Goal: Task Accomplishment & Management: Manage account settings

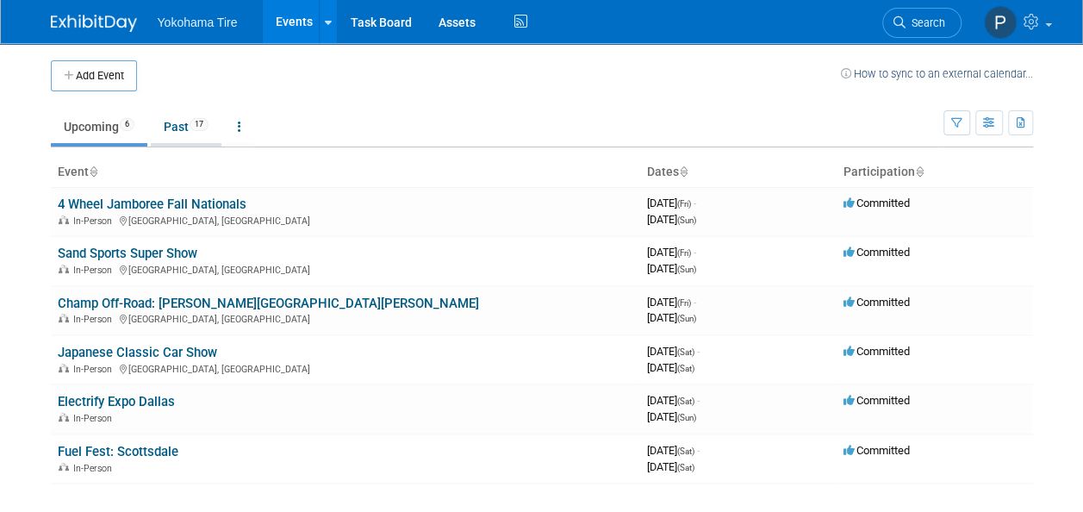
click at [177, 121] on link "Past 17" at bounding box center [186, 126] width 71 height 33
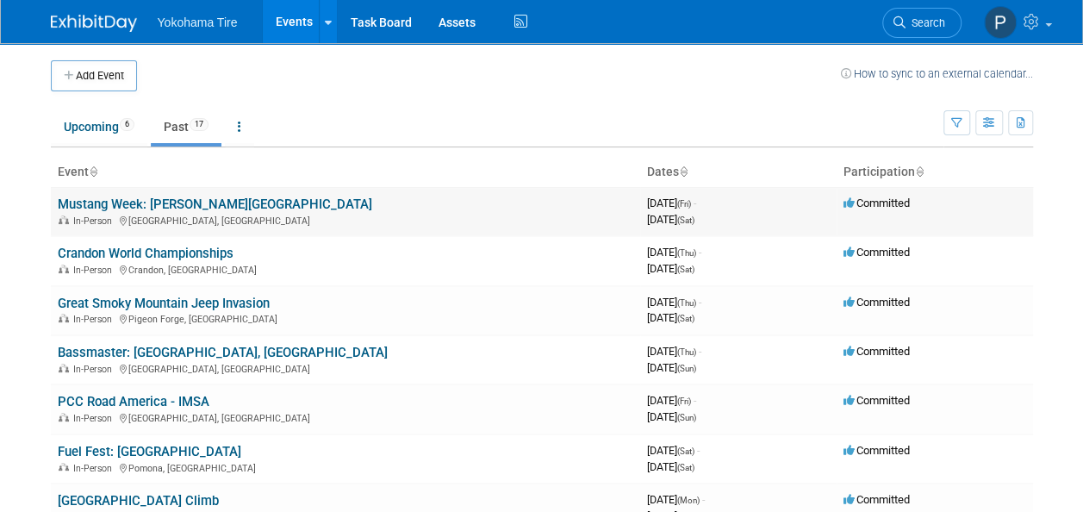
click at [94, 203] on link "Mustang Week: [PERSON_NAME][GEOGRAPHIC_DATA]" at bounding box center [215, 204] width 314 height 16
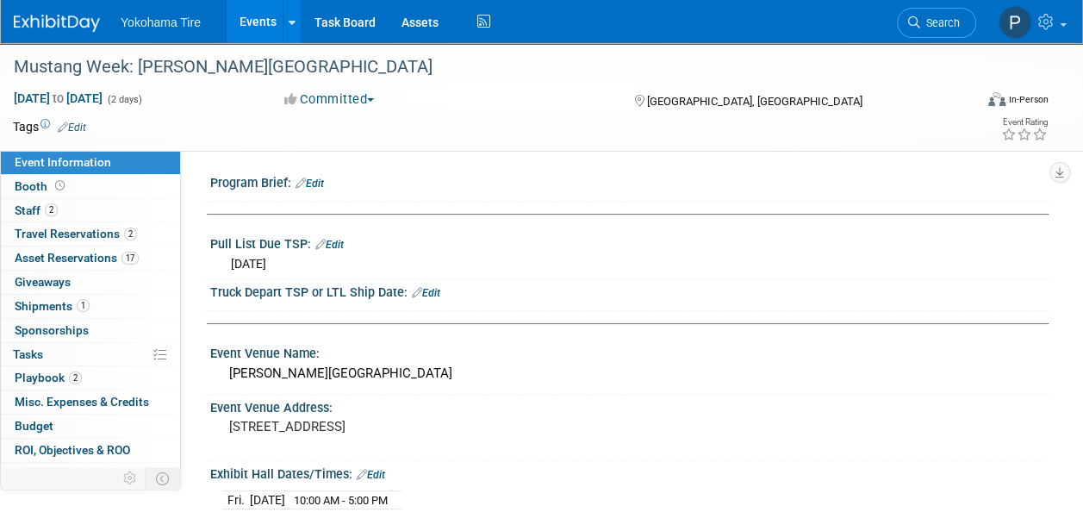
scroll to position [345, 0]
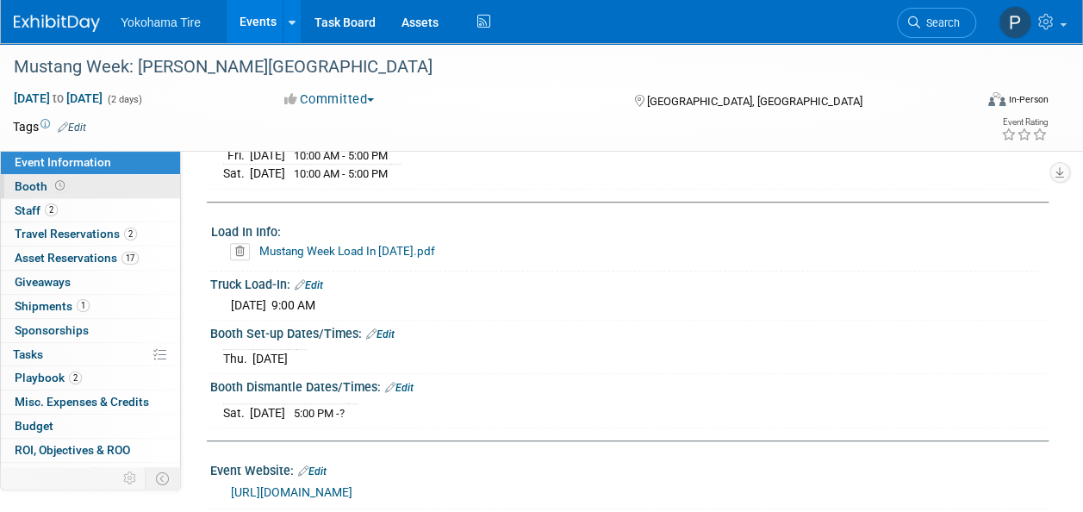
click at [100, 174] on div "Event Information Event Info Booth Booth 2 Staff 2 Staff 2 Travel Reservations …" at bounding box center [90, 309] width 181 height 316
click at [94, 185] on link "Booth" at bounding box center [90, 186] width 179 height 23
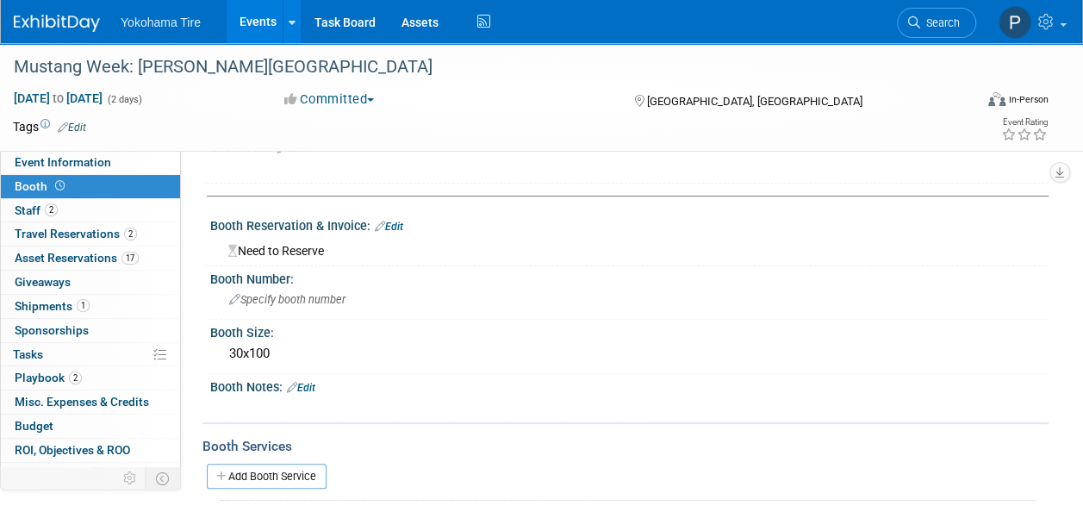
scroll to position [0, 0]
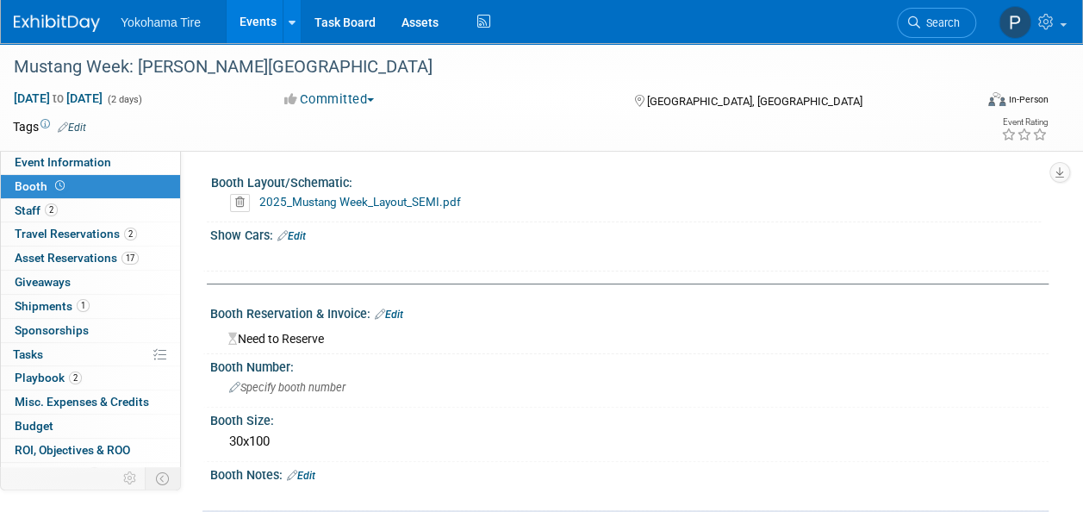
click at [396, 321] on div "Need to Reserve" at bounding box center [629, 335] width 838 height 28
click at [392, 311] on link "Edit" at bounding box center [389, 314] width 28 height 12
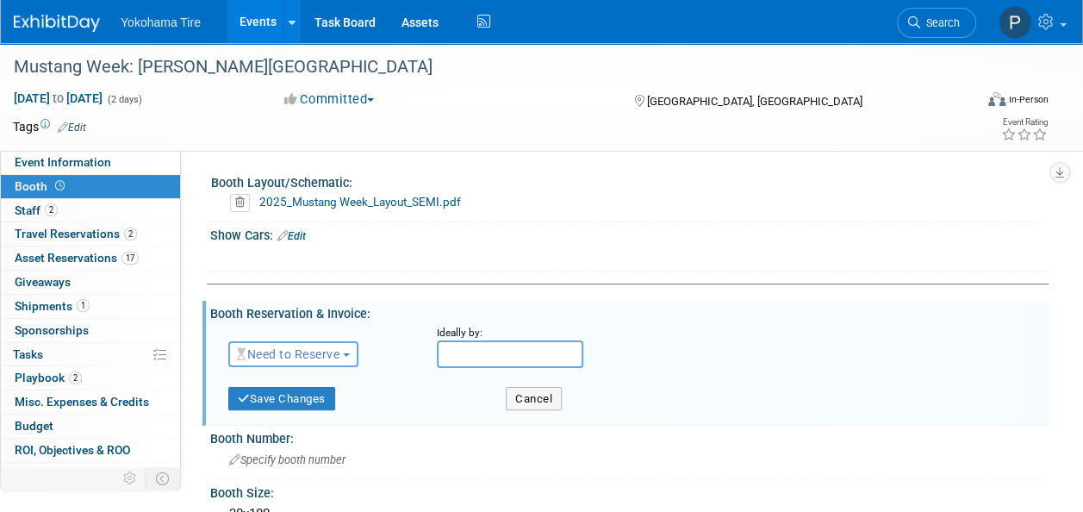
click at [322, 353] on span "Need to Reserve" at bounding box center [288, 354] width 102 height 14
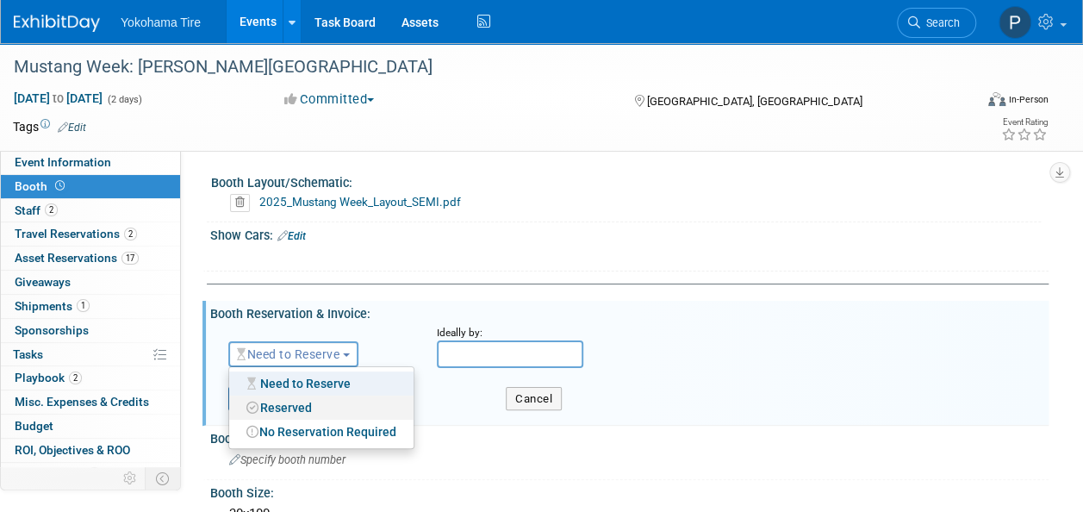
click at [314, 401] on link "Reserved" at bounding box center [321, 407] width 184 height 24
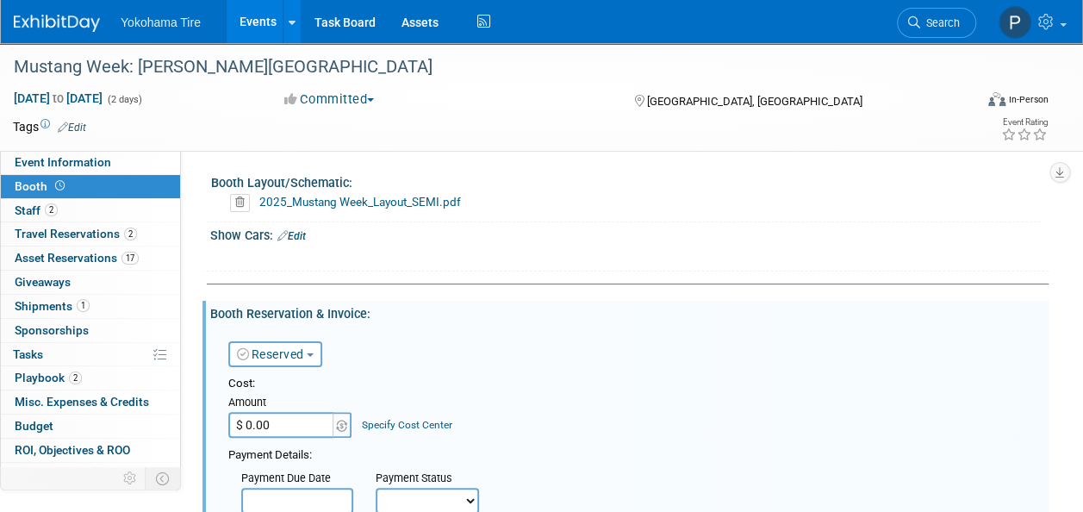
click at [279, 420] on input "$ 0.00" at bounding box center [282, 425] width 108 height 26
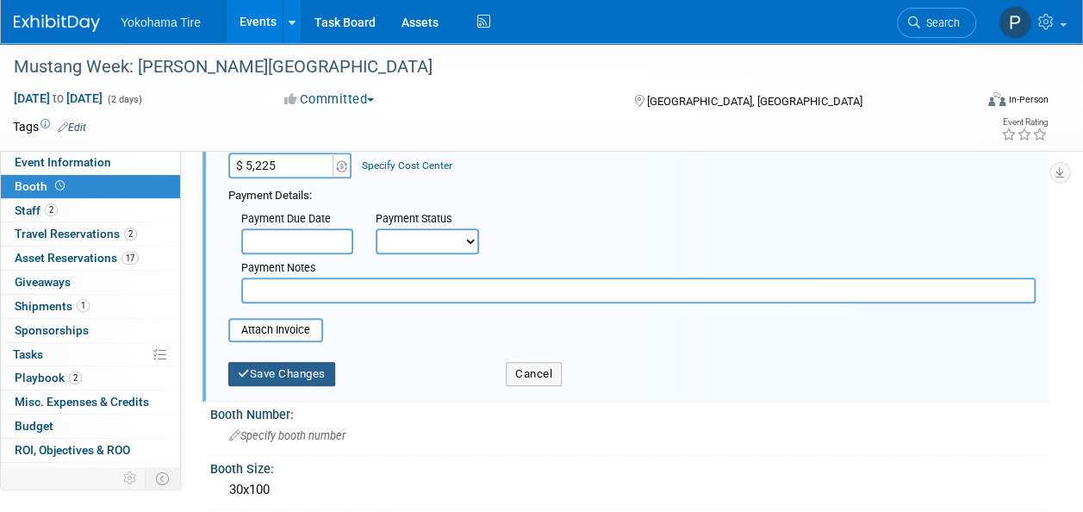
scroll to position [258, 0]
type input "$ 5,225.00"
click at [262, 363] on button "Save Changes" at bounding box center [281, 375] width 107 height 24
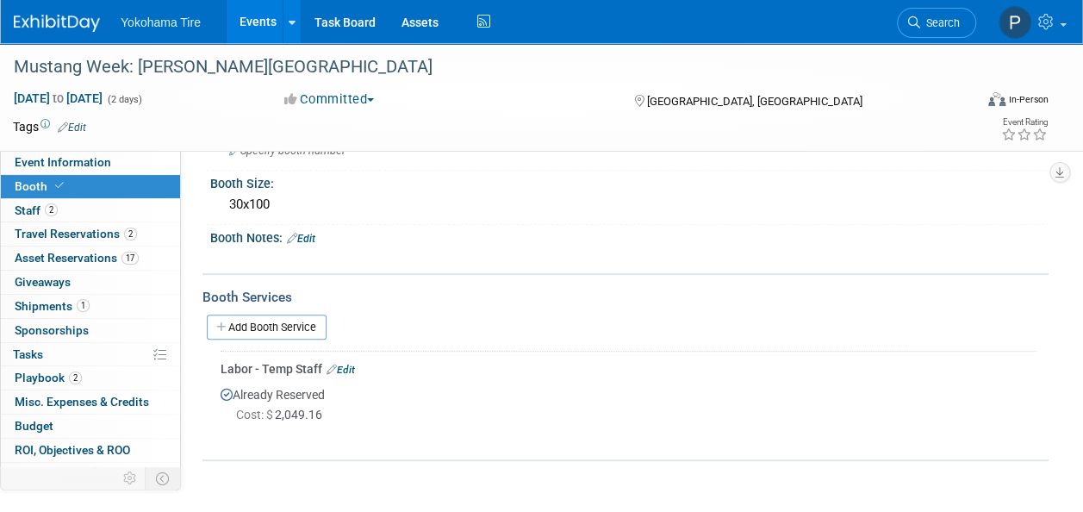
click at [276, 22] on link "Events" at bounding box center [258, 21] width 63 height 43
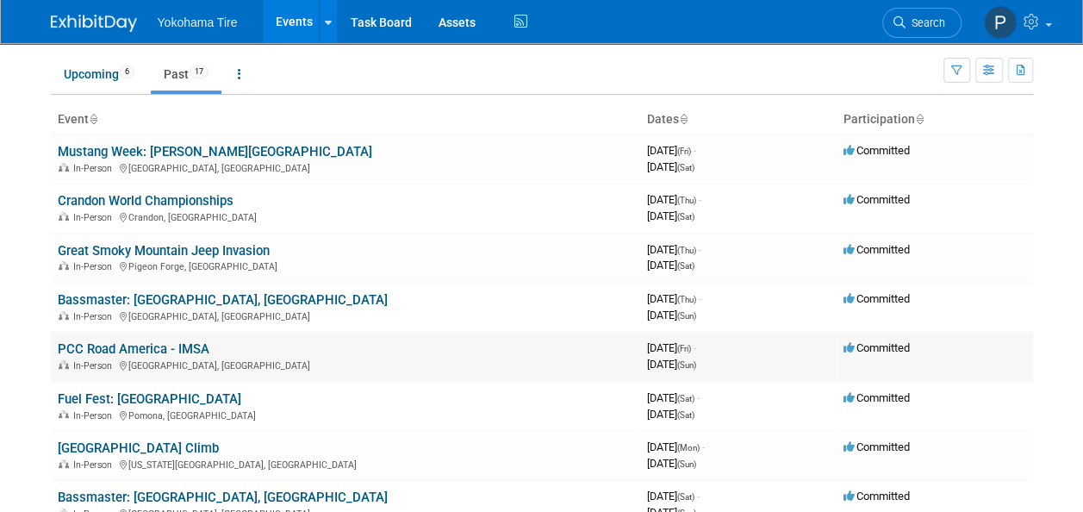
scroll to position [86, 0]
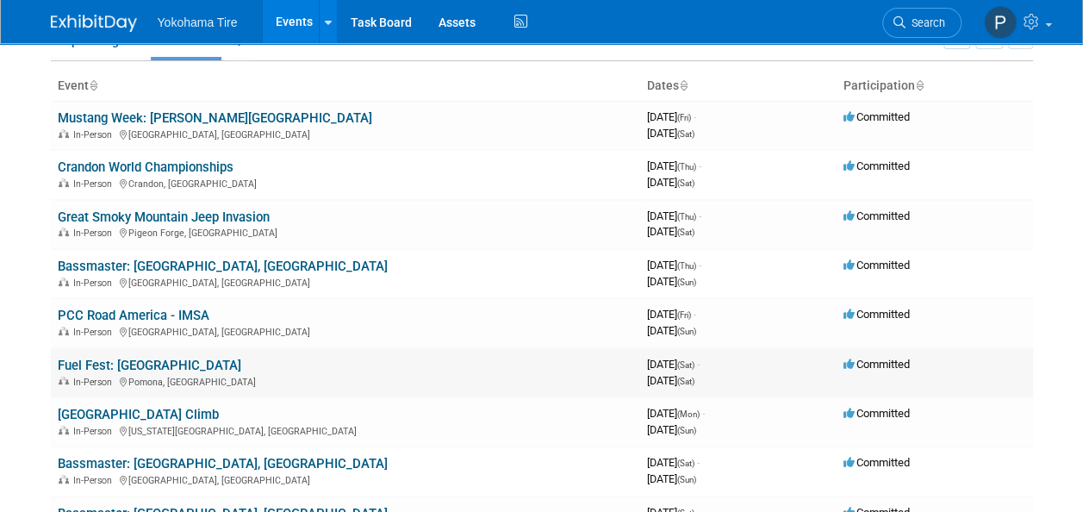
click at [160, 367] on link "Fuel Fest: [GEOGRAPHIC_DATA]" at bounding box center [149, 365] width 183 height 16
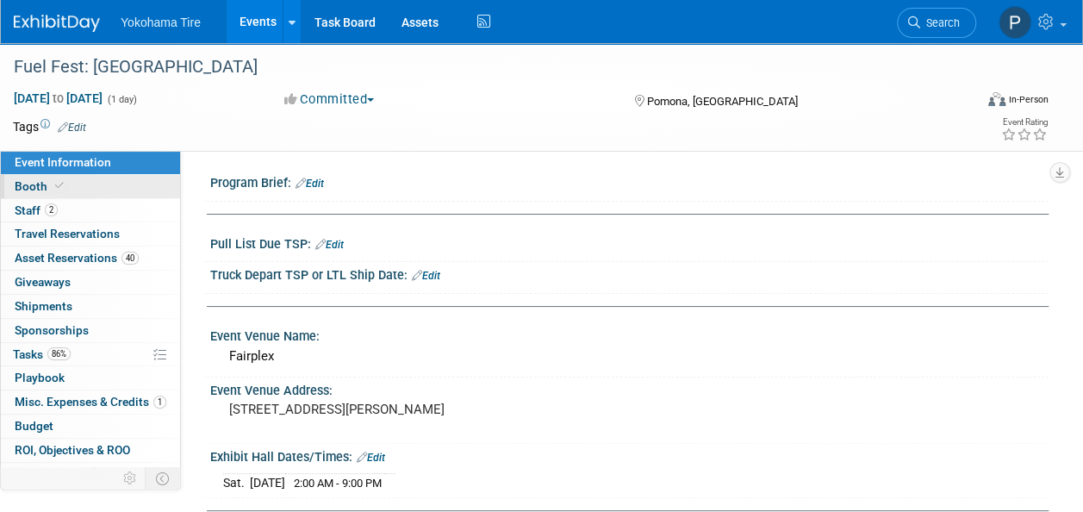
click at [69, 188] on link "Booth" at bounding box center [90, 186] width 179 height 23
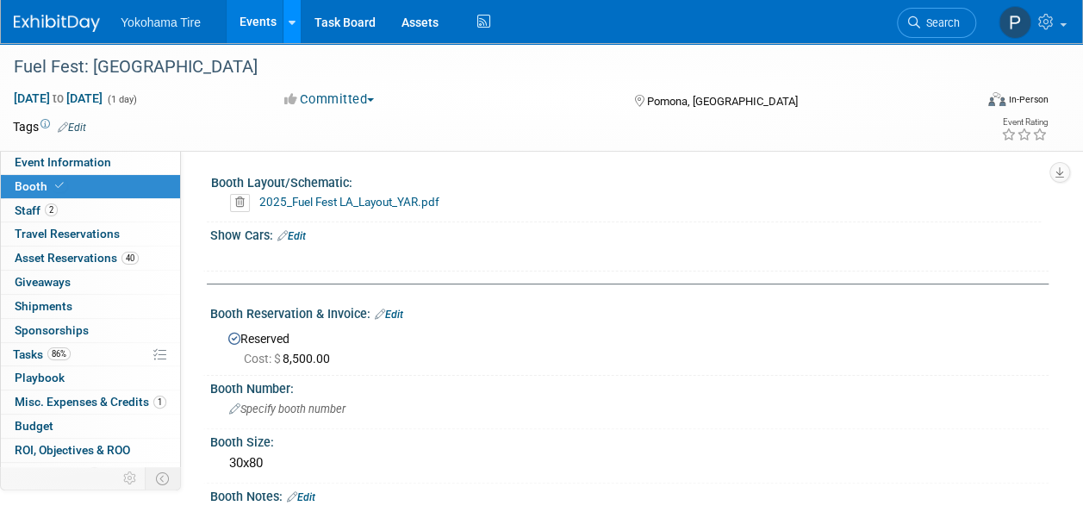
click at [283, 36] on link at bounding box center [292, 21] width 18 height 43
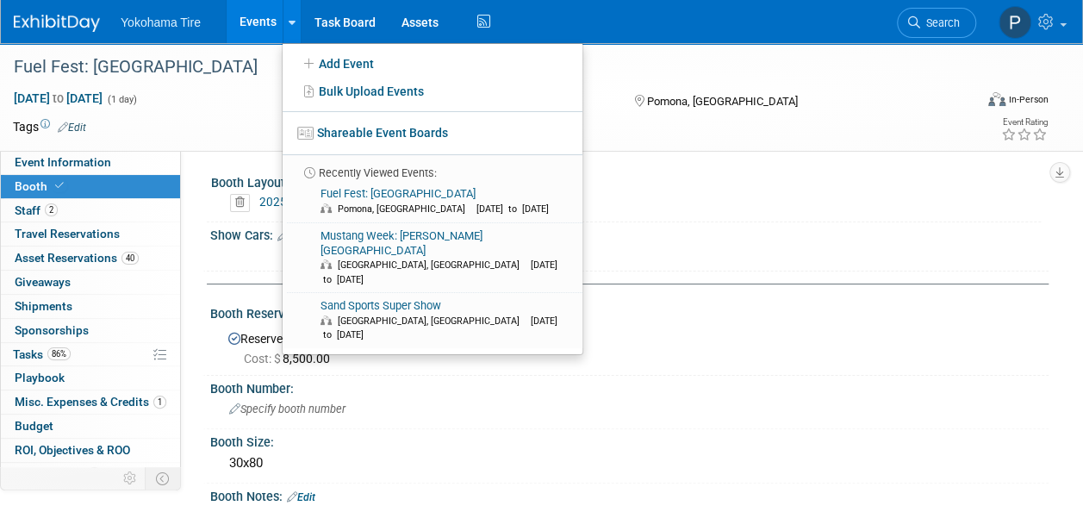
click at [267, 33] on link "Events" at bounding box center [258, 21] width 63 height 43
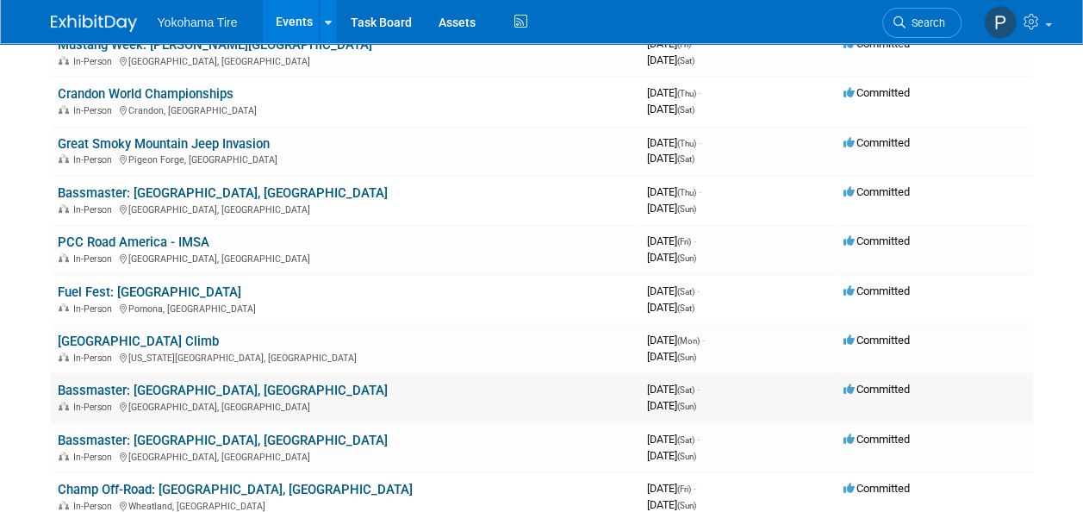
scroll to position [172, 0]
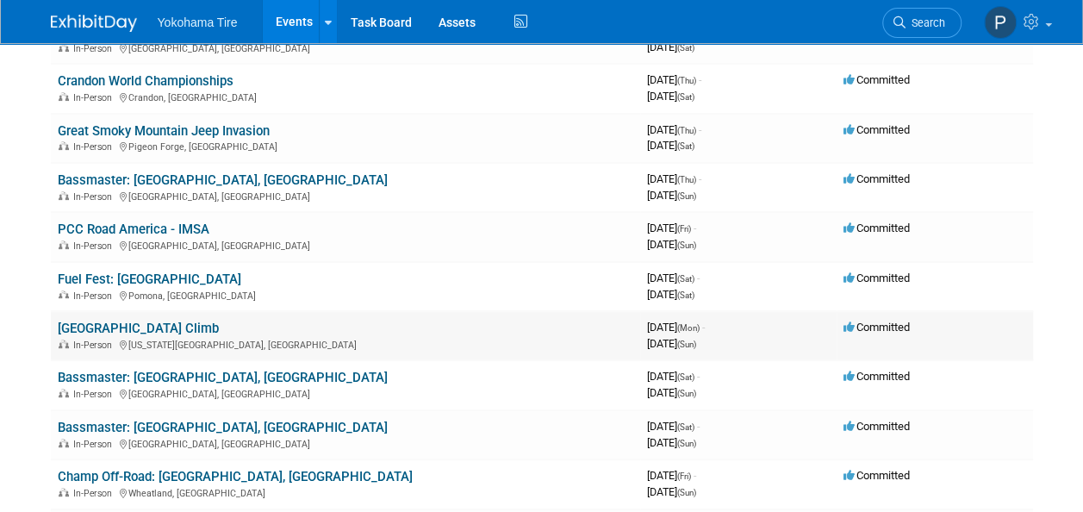
click at [158, 326] on link "[GEOGRAPHIC_DATA] Climb" at bounding box center [138, 328] width 161 height 16
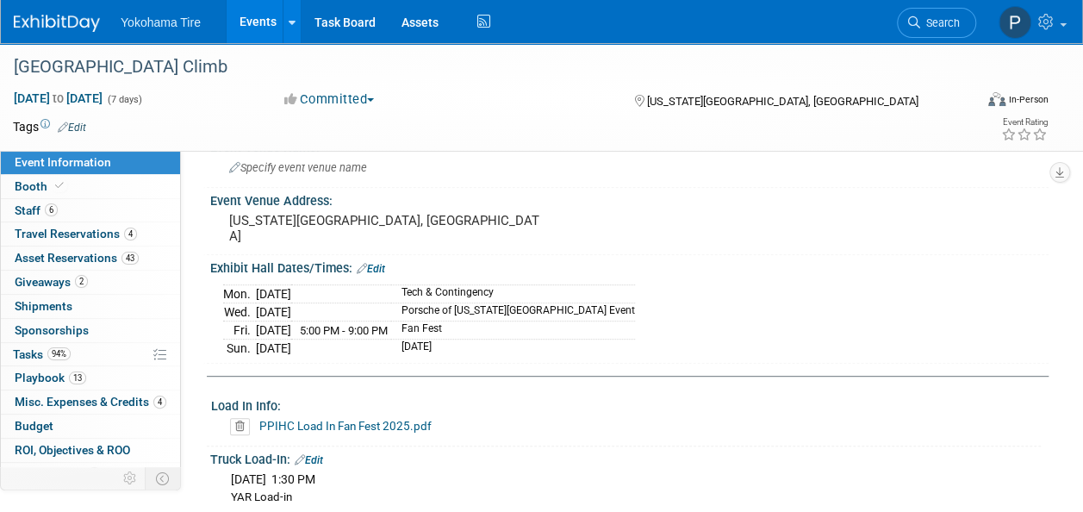
scroll to position [258, 0]
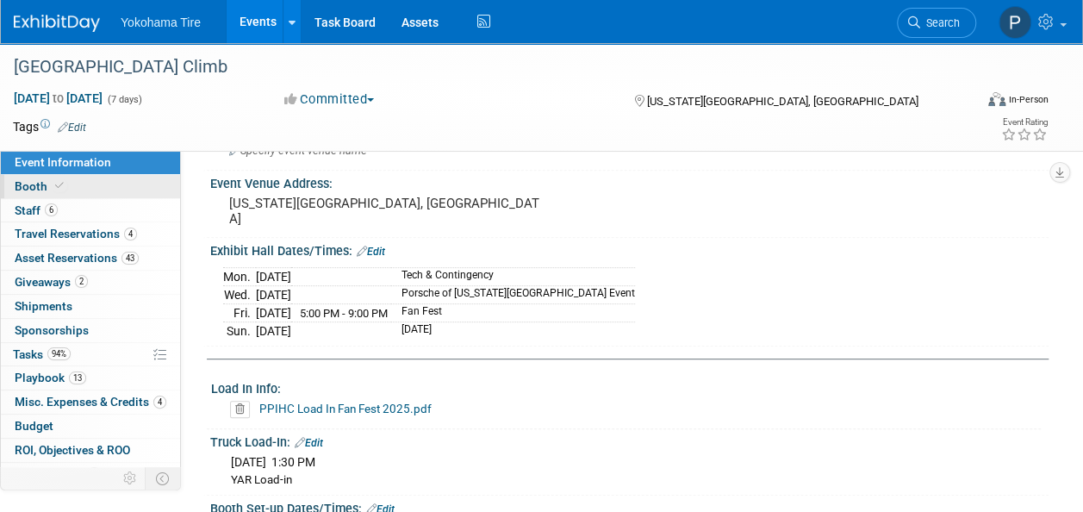
click at [51, 190] on span "Booth" at bounding box center [41, 186] width 53 height 14
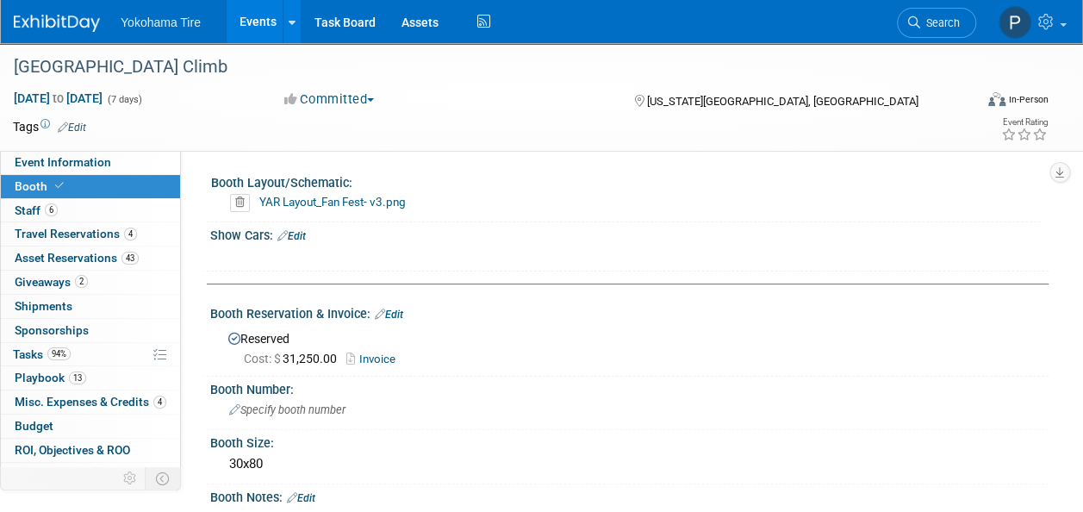
click at [272, 31] on link "Events" at bounding box center [258, 21] width 63 height 43
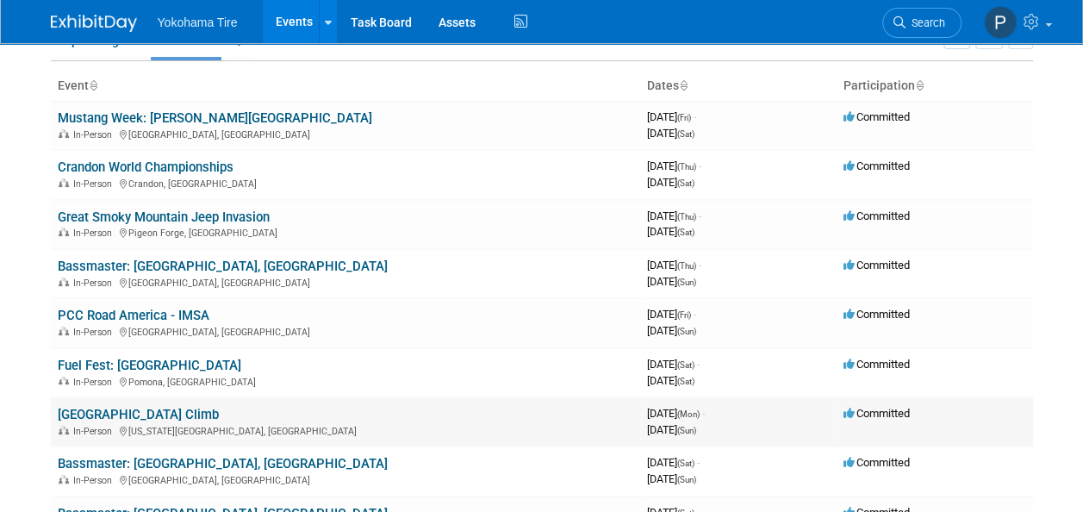
scroll to position [172, 0]
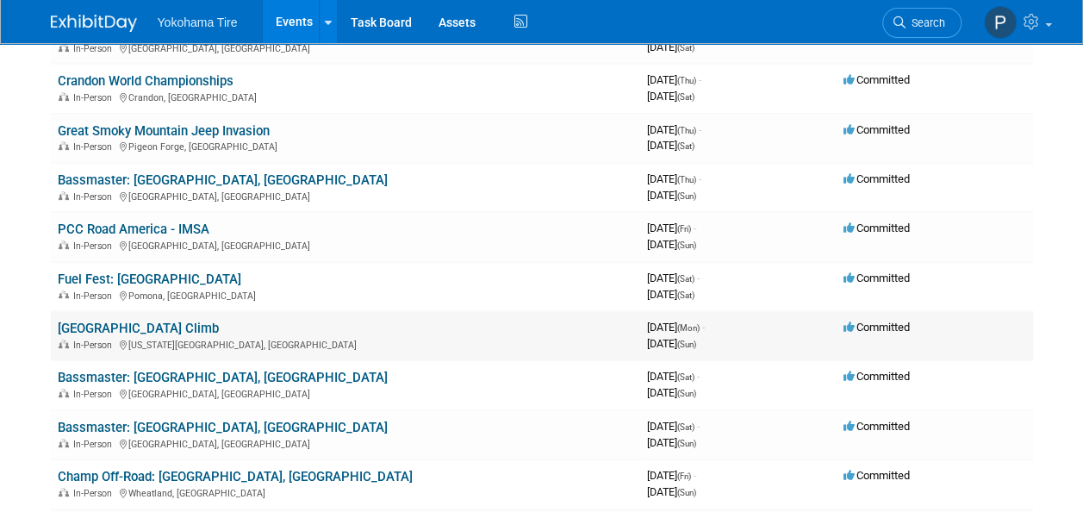
click at [165, 331] on link "[GEOGRAPHIC_DATA] Climb" at bounding box center [138, 328] width 161 height 16
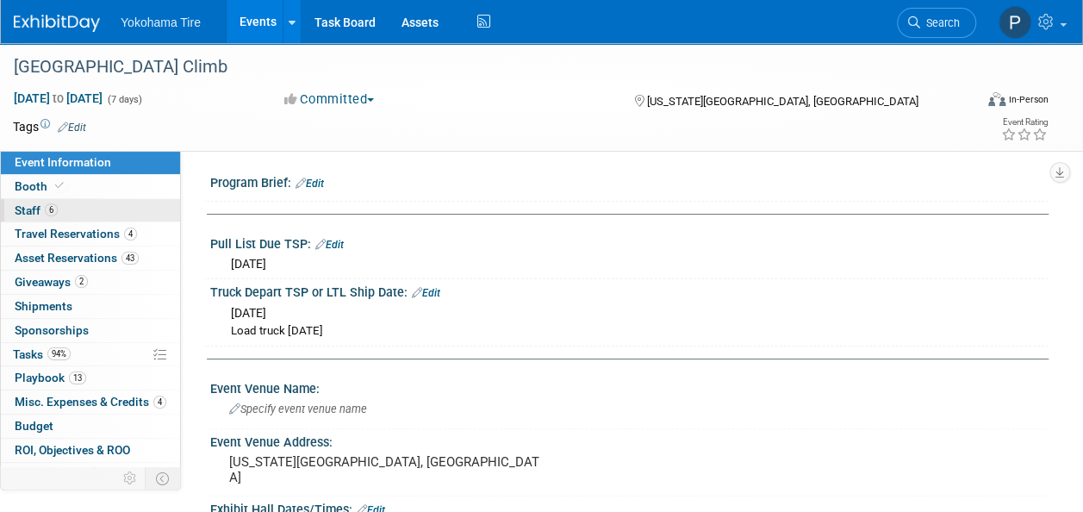
click at [119, 207] on link "6 Staff 6" at bounding box center [90, 210] width 179 height 23
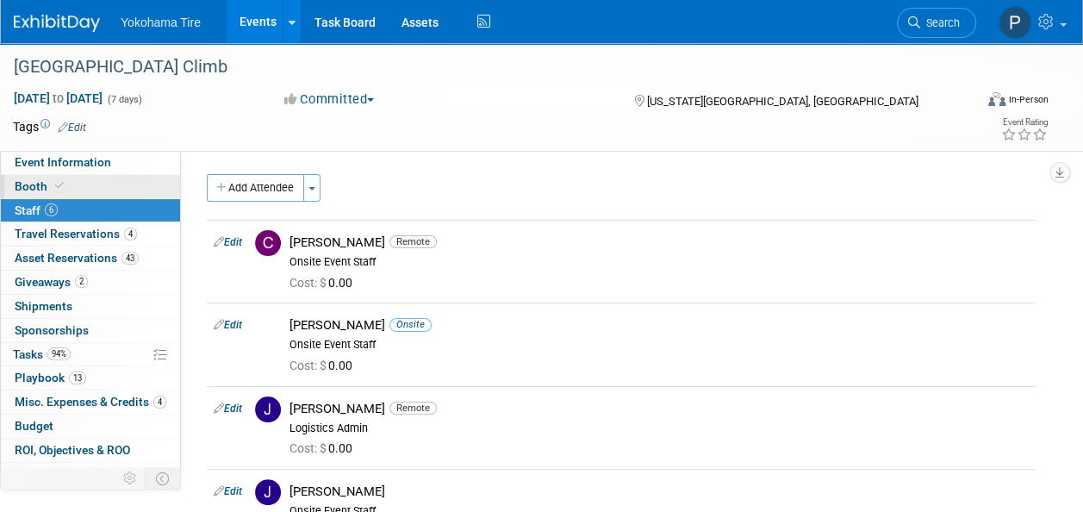
click at [108, 175] on link "Booth" at bounding box center [90, 186] width 179 height 23
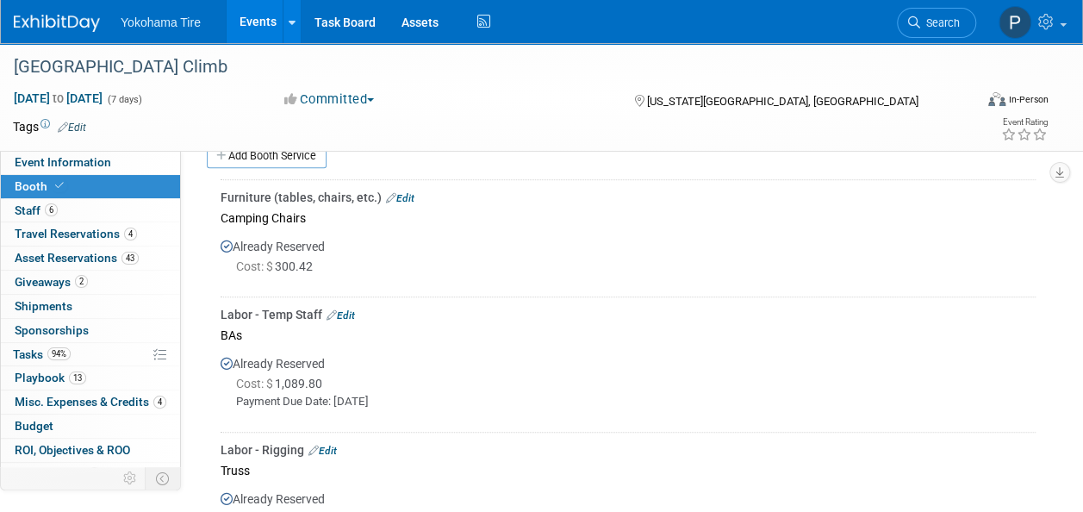
scroll to position [345, 0]
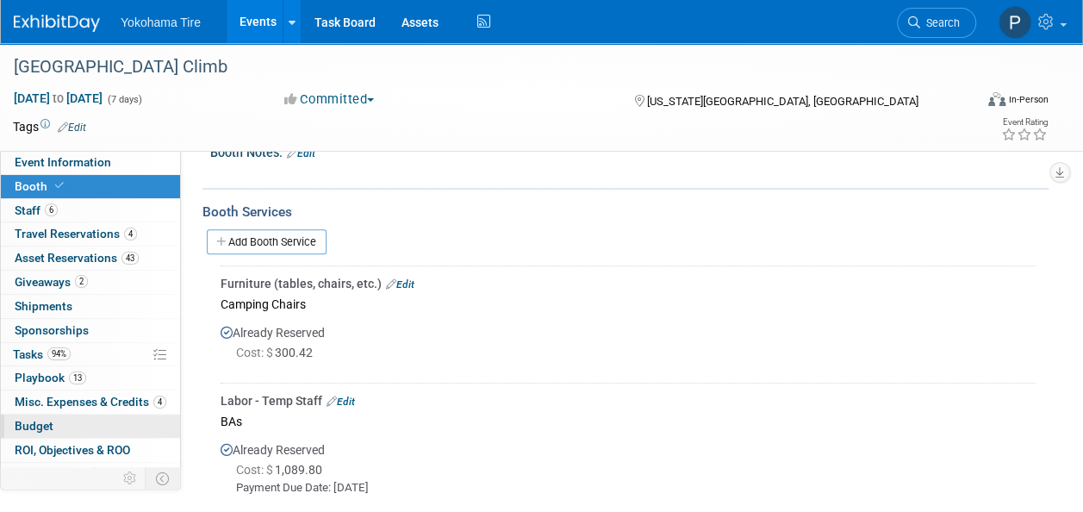
click at [52, 425] on span "Budget" at bounding box center [34, 426] width 39 height 14
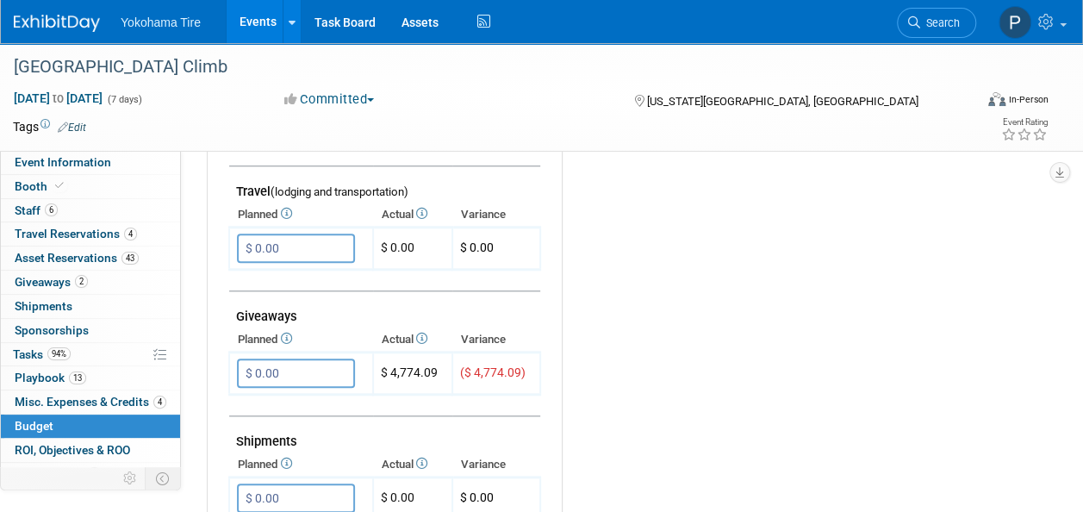
scroll to position [689, 0]
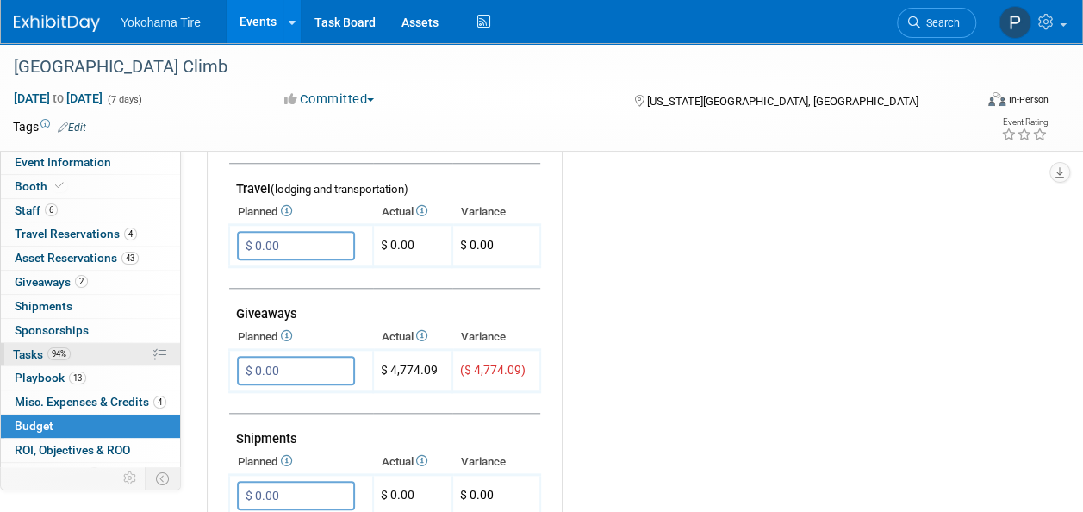
click at [36, 358] on link "94% Tasks 94%" at bounding box center [90, 354] width 179 height 23
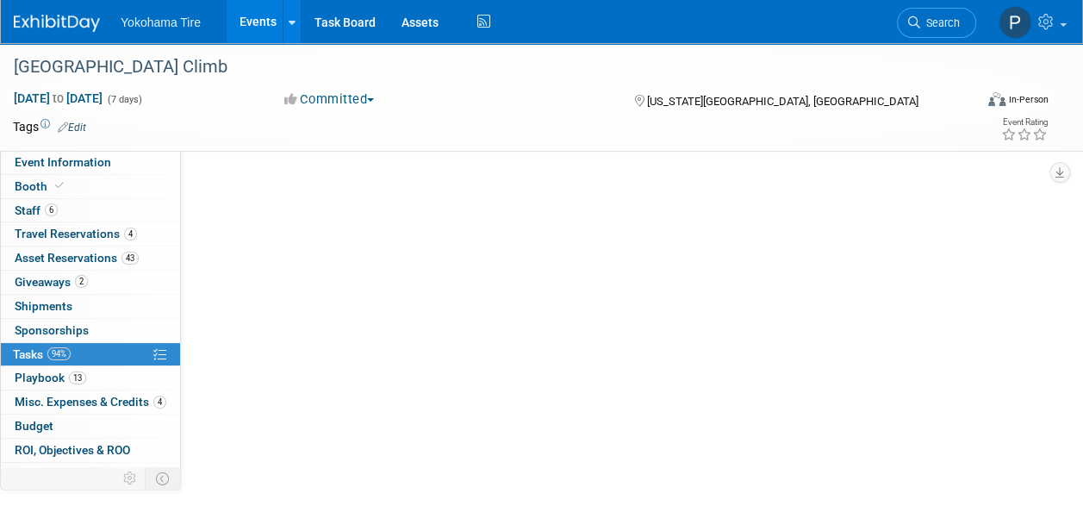
scroll to position [0, 0]
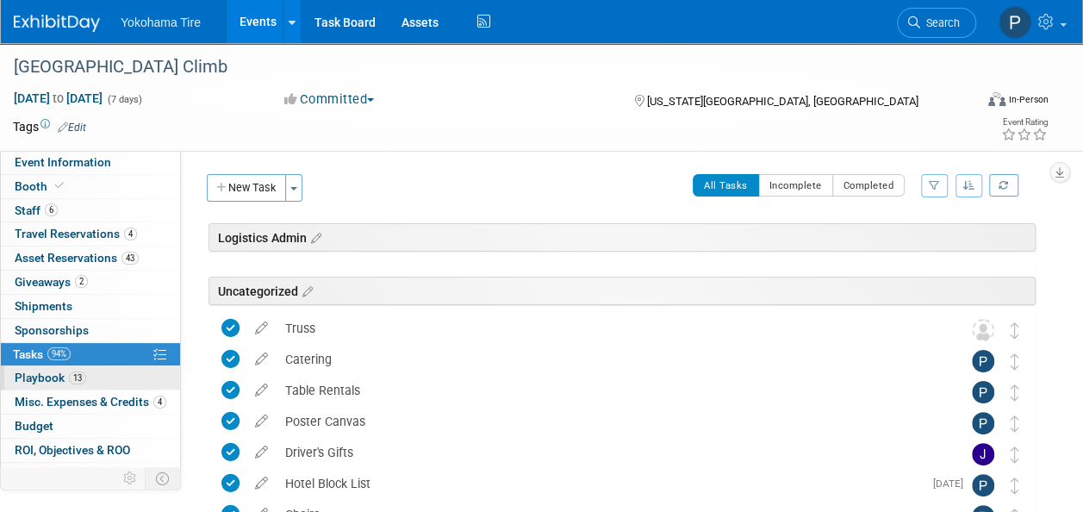
click at [38, 376] on span "Playbook 13" at bounding box center [50, 377] width 71 height 14
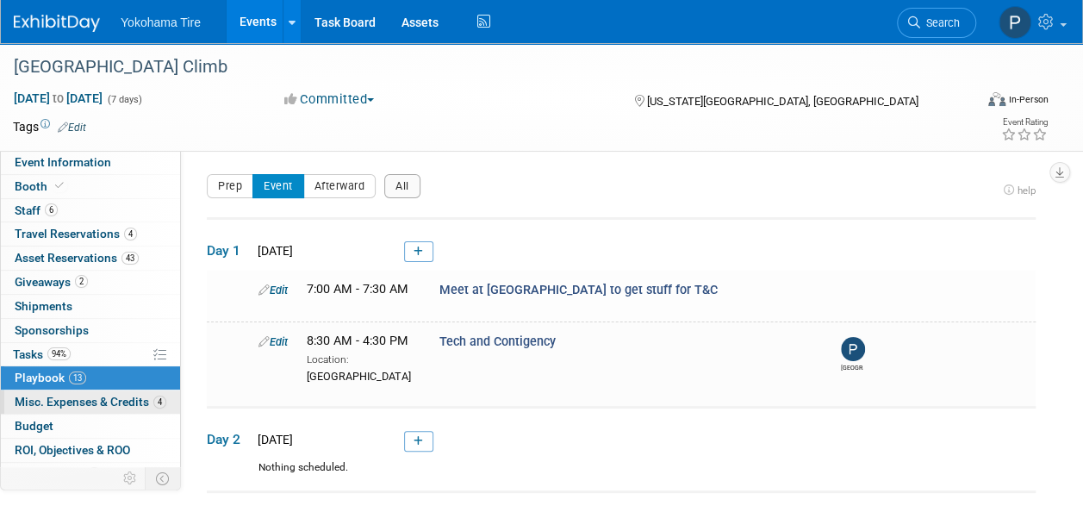
click at [58, 404] on span "Misc. Expenses & Credits 4" at bounding box center [91, 401] width 152 height 14
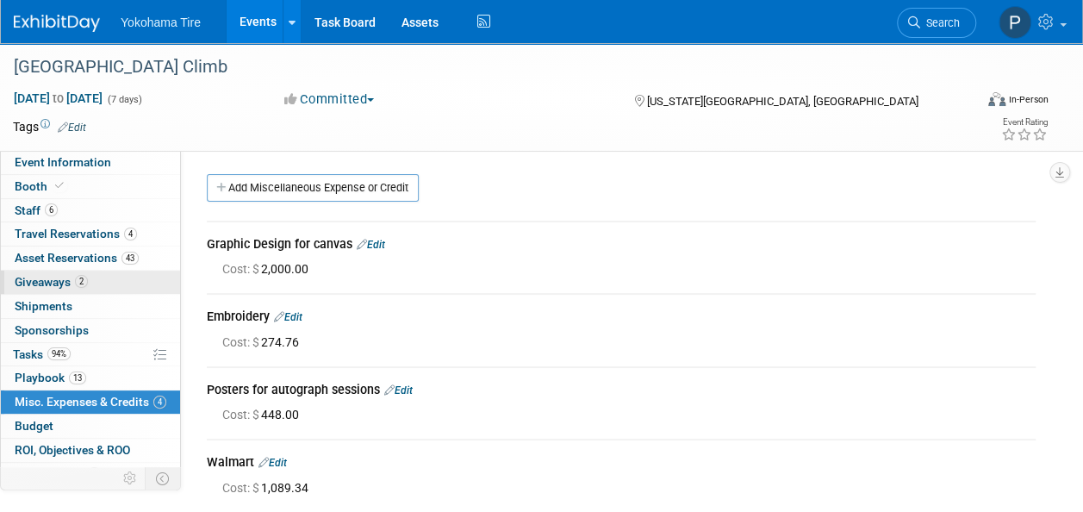
click at [68, 289] on link "2 Giveaways 2" at bounding box center [90, 281] width 179 height 23
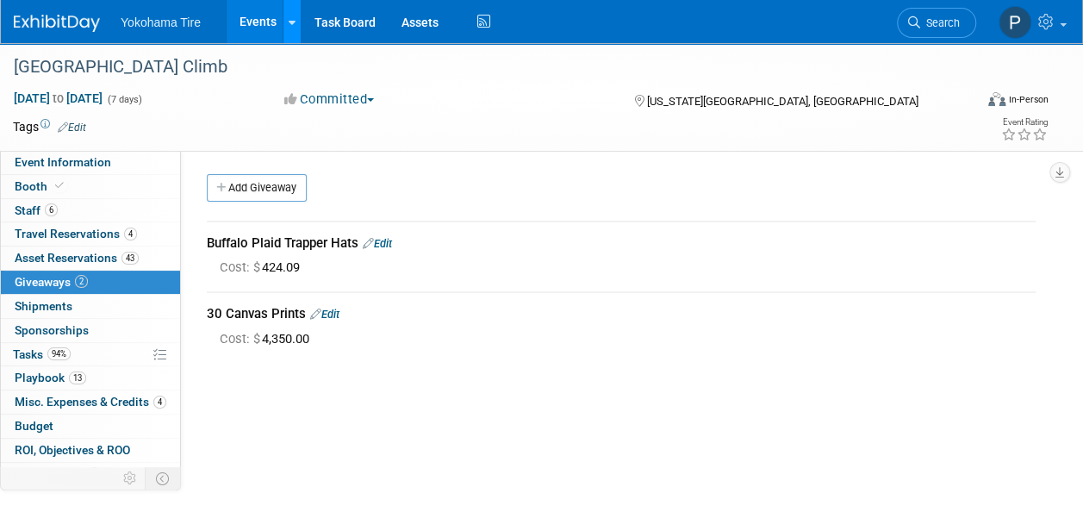
click at [290, 30] on link at bounding box center [292, 21] width 18 height 43
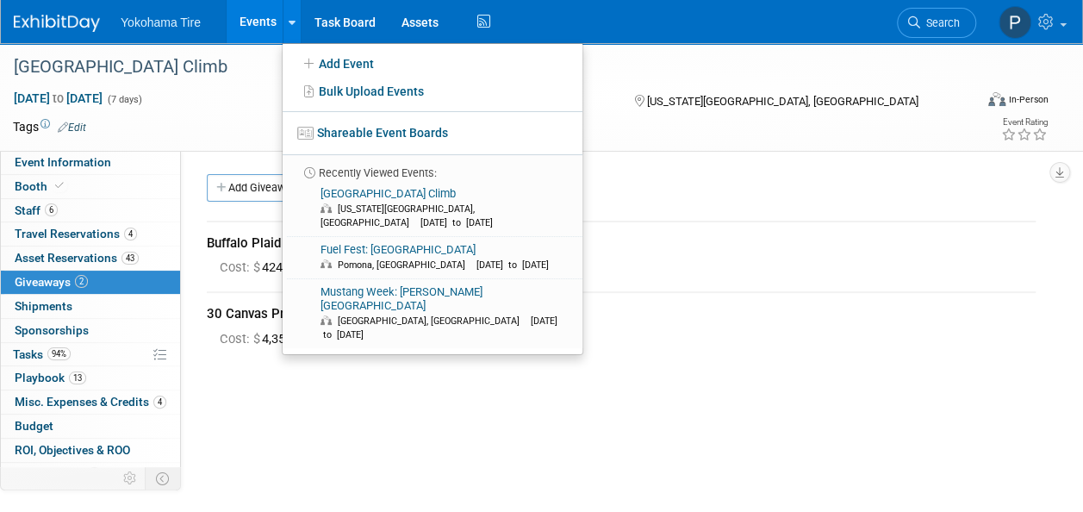
click at [259, 24] on link "Events" at bounding box center [258, 21] width 63 height 43
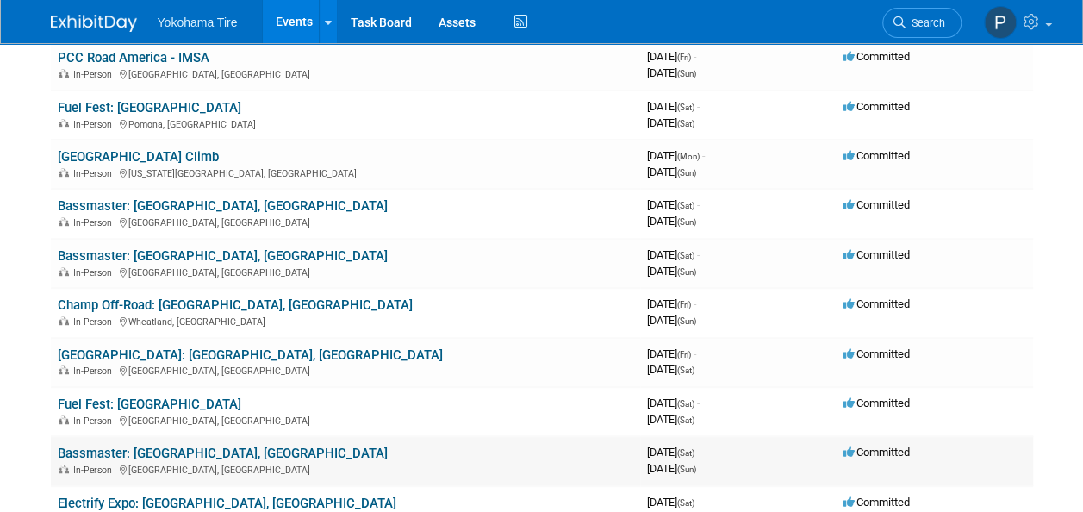
scroll to position [345, 0]
click at [133, 401] on link "Fuel Fest: [GEOGRAPHIC_DATA]" at bounding box center [149, 403] width 183 height 16
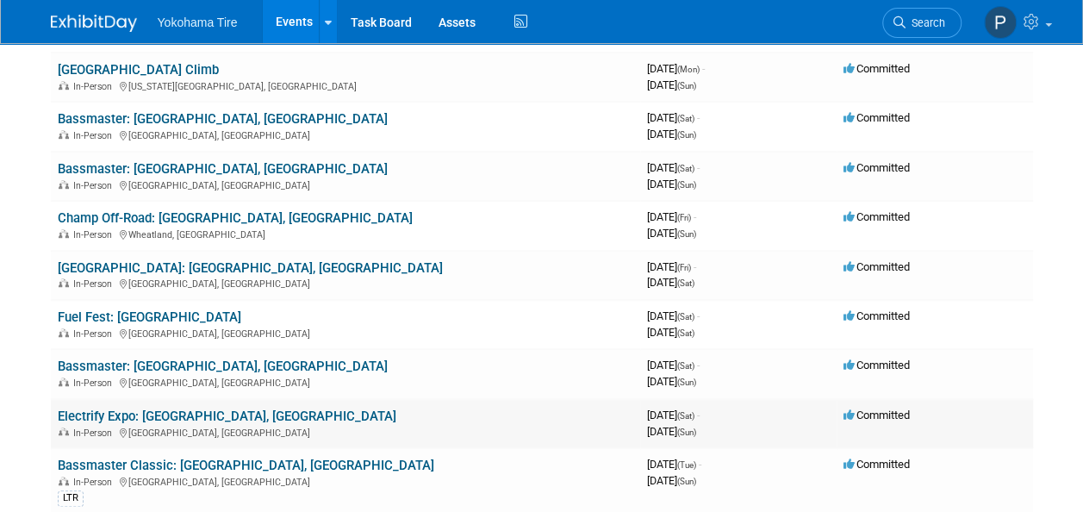
click at [109, 415] on link "Electrify Expo: [GEOGRAPHIC_DATA], [GEOGRAPHIC_DATA]" at bounding box center [227, 416] width 338 height 16
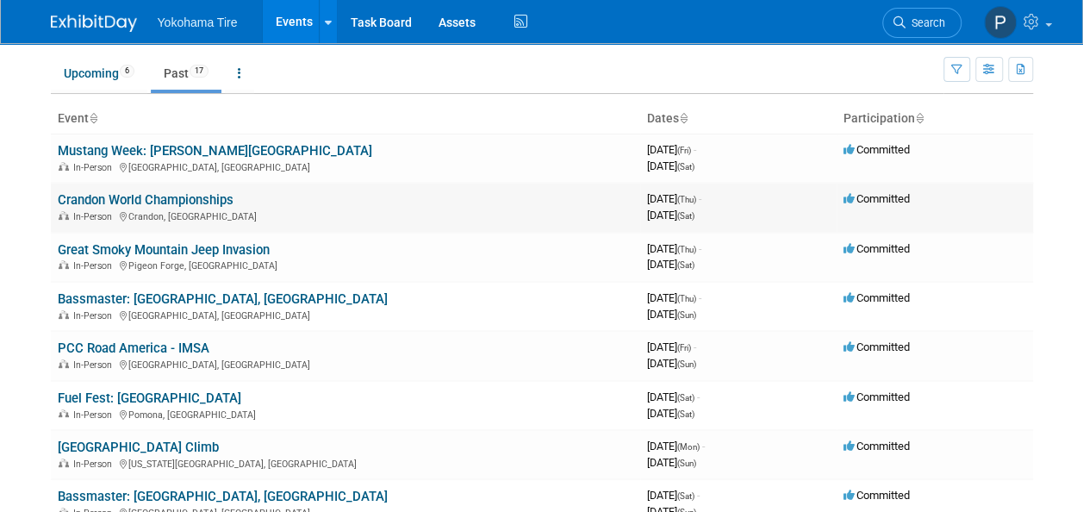
scroll to position [0, 0]
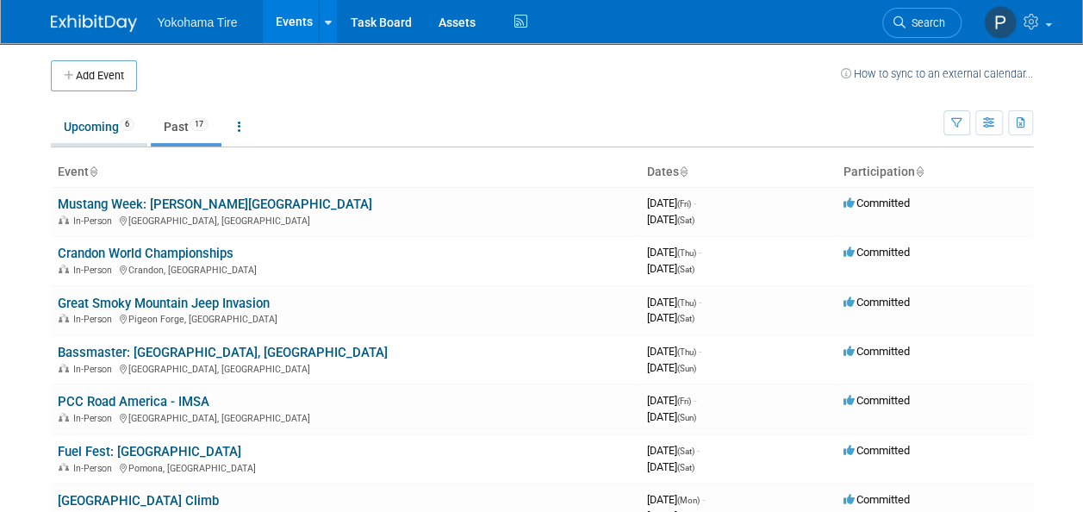
click at [126, 127] on span "6" at bounding box center [127, 124] width 15 height 13
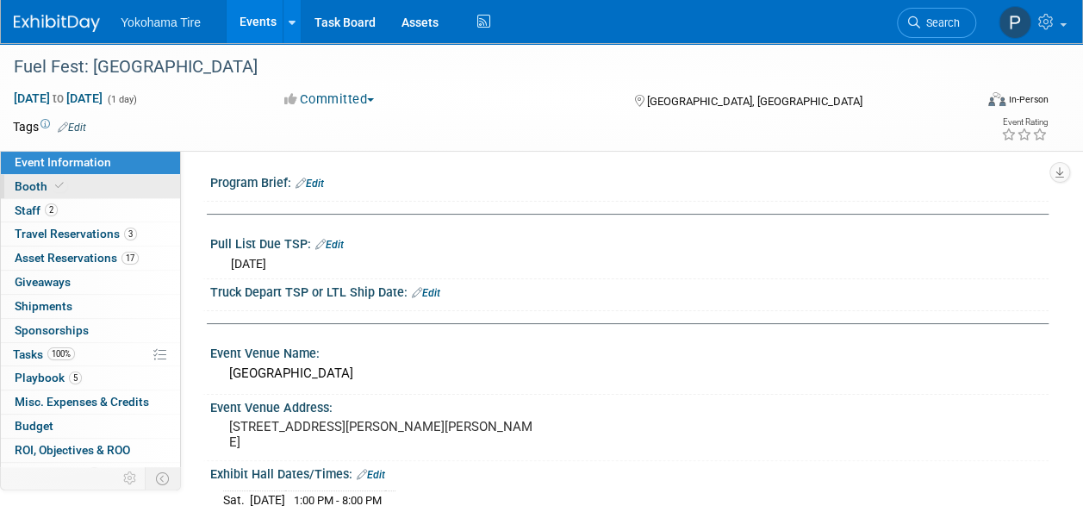
click at [61, 193] on link "Booth" at bounding box center [90, 186] width 179 height 23
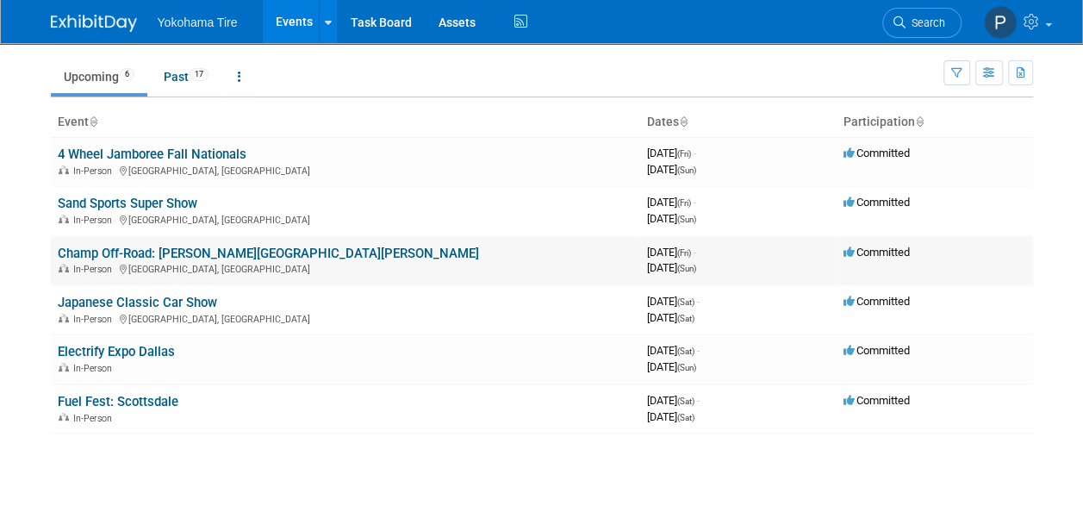
scroll to position [86, 0]
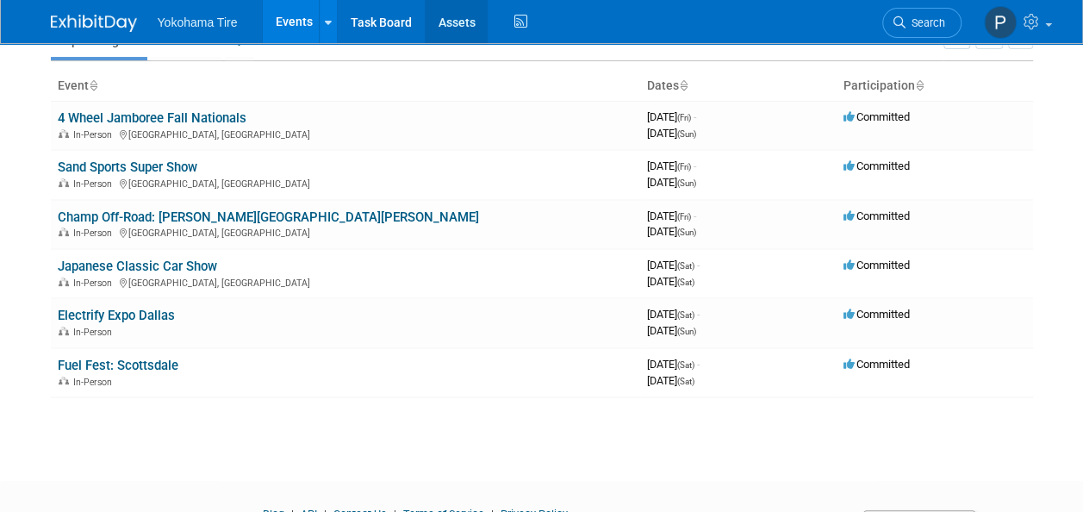
click at [429, 29] on link "Assets" at bounding box center [456, 21] width 63 height 43
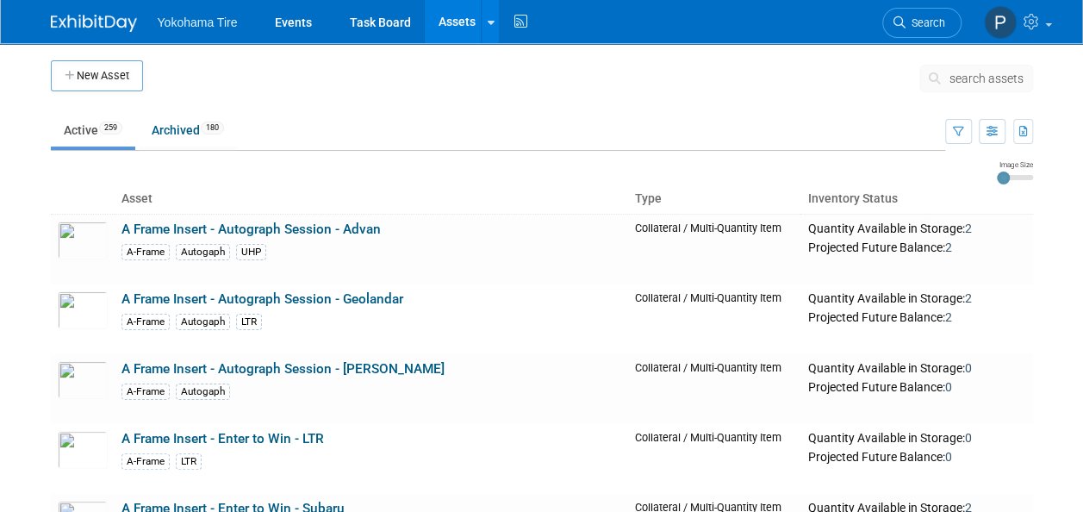
click at [990, 76] on span "search assets" at bounding box center [986, 78] width 74 height 14
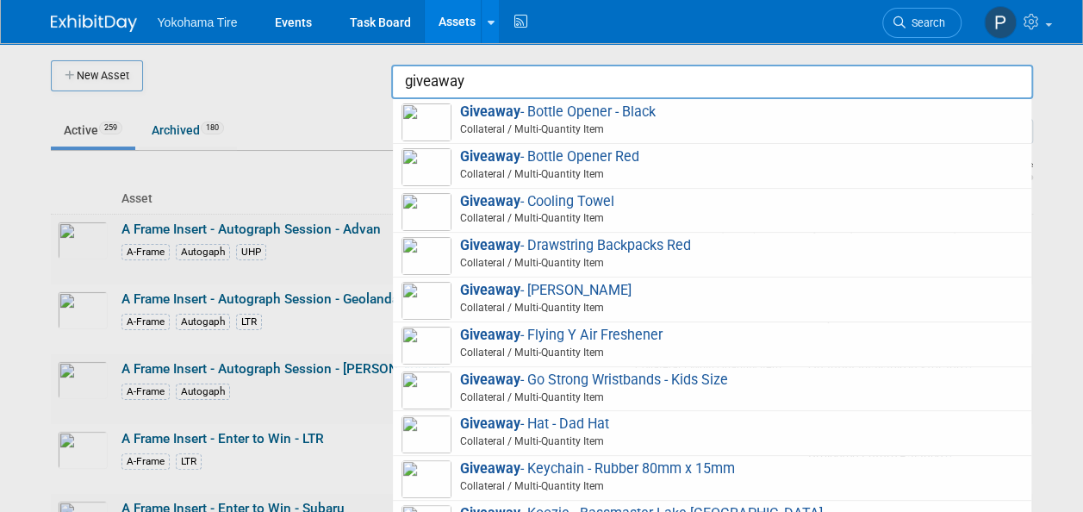
type input "giveaway"
click at [542, 71] on div at bounding box center [542, 256] width 0 height 512
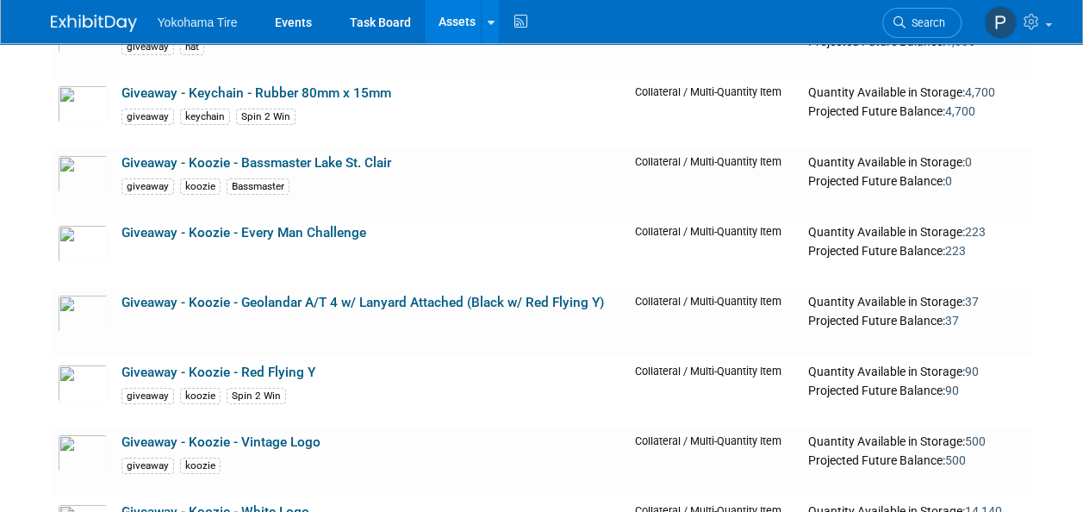
scroll to position [12575, 0]
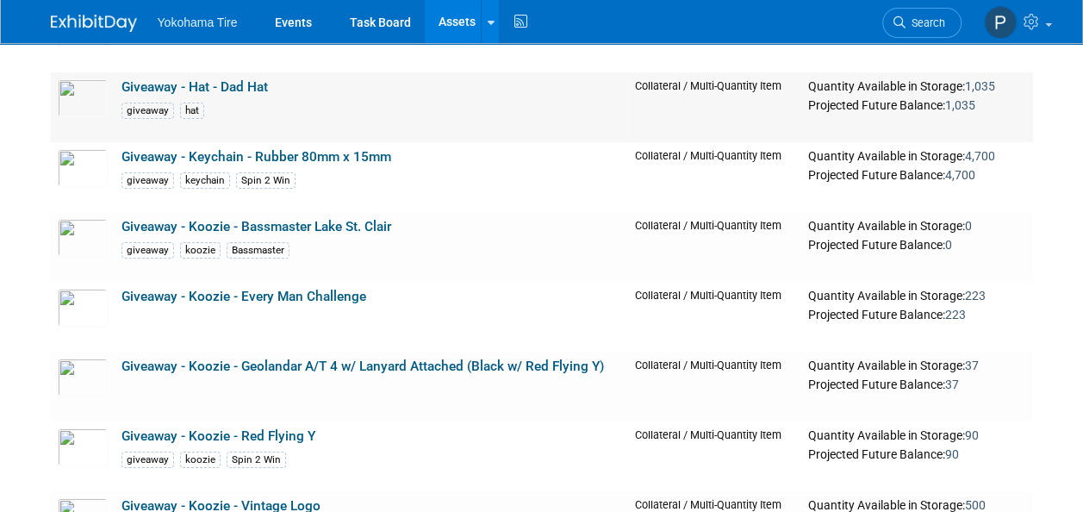
click at [169, 79] on link "Giveaway - Hat - Dad Hat" at bounding box center [194, 87] width 146 height 16
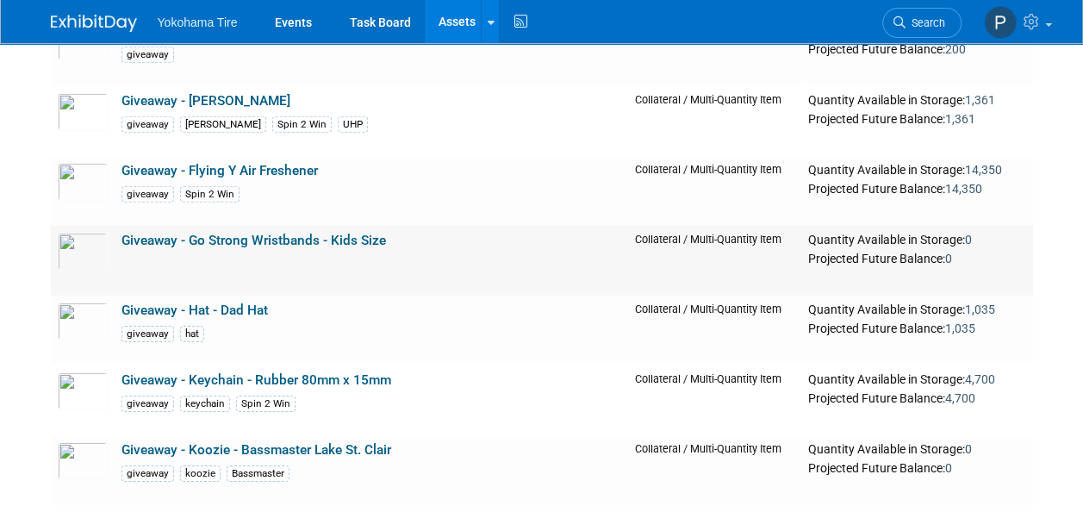
scroll to position [12316, 0]
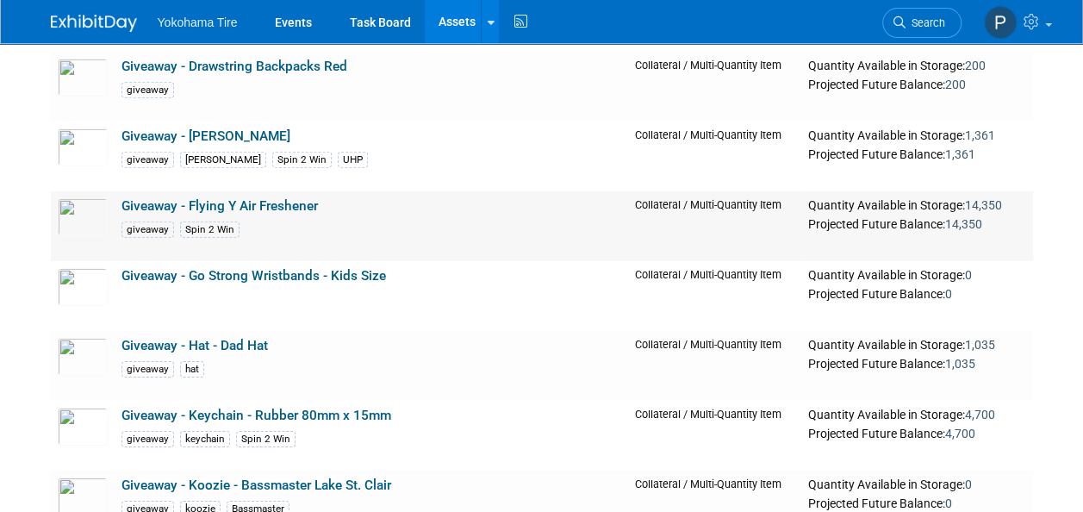
click at [231, 198] on link "Giveaway - Flying Y Air Freshener" at bounding box center [219, 206] width 196 height 16
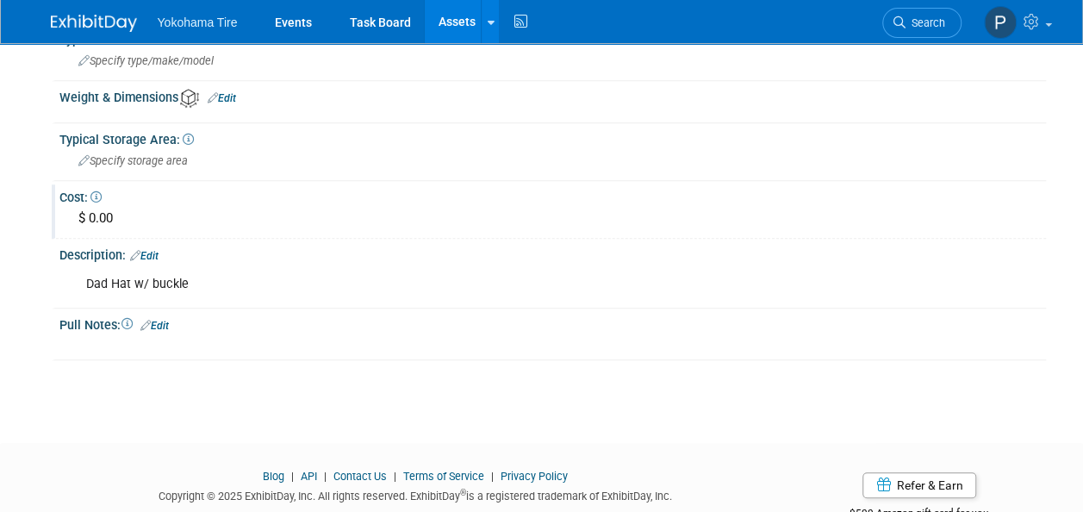
scroll to position [86, 0]
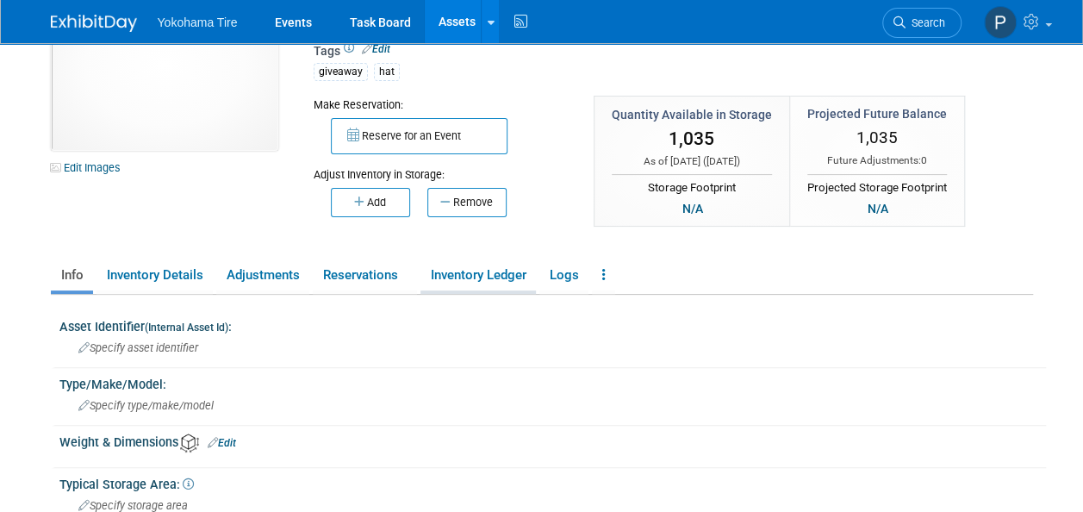
click at [498, 267] on link "Inventory Ledger" at bounding box center [477, 275] width 115 height 30
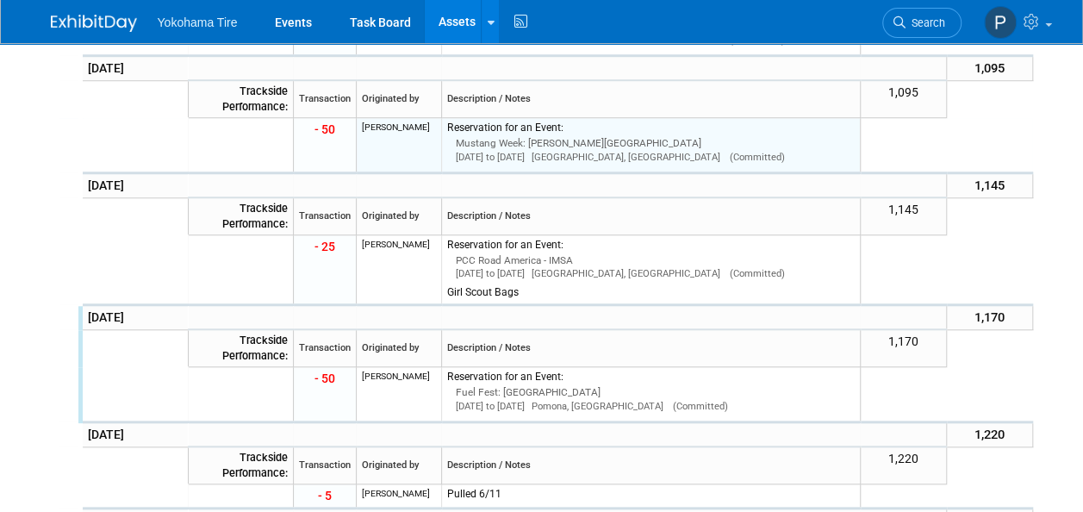
scroll to position [775, 0]
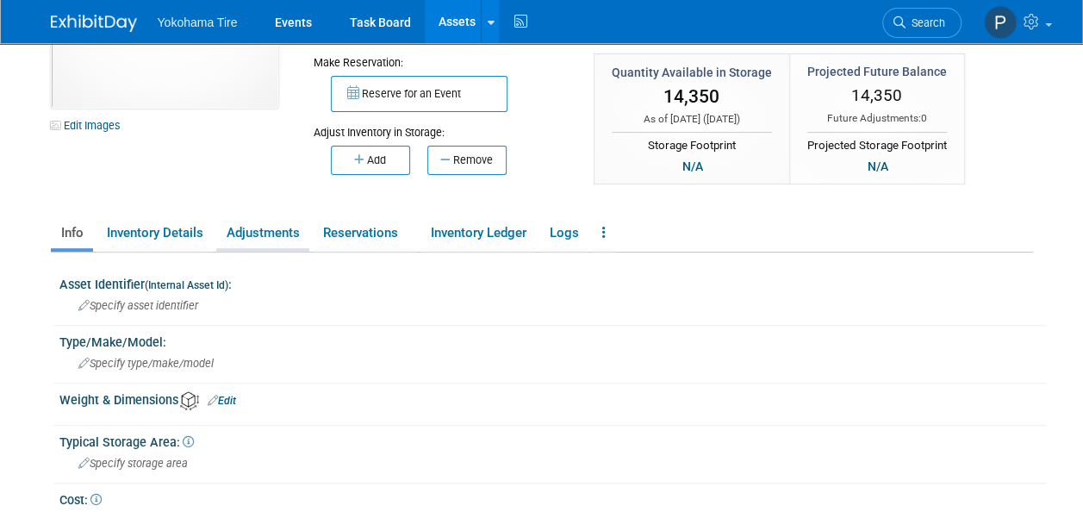
scroll to position [86, 0]
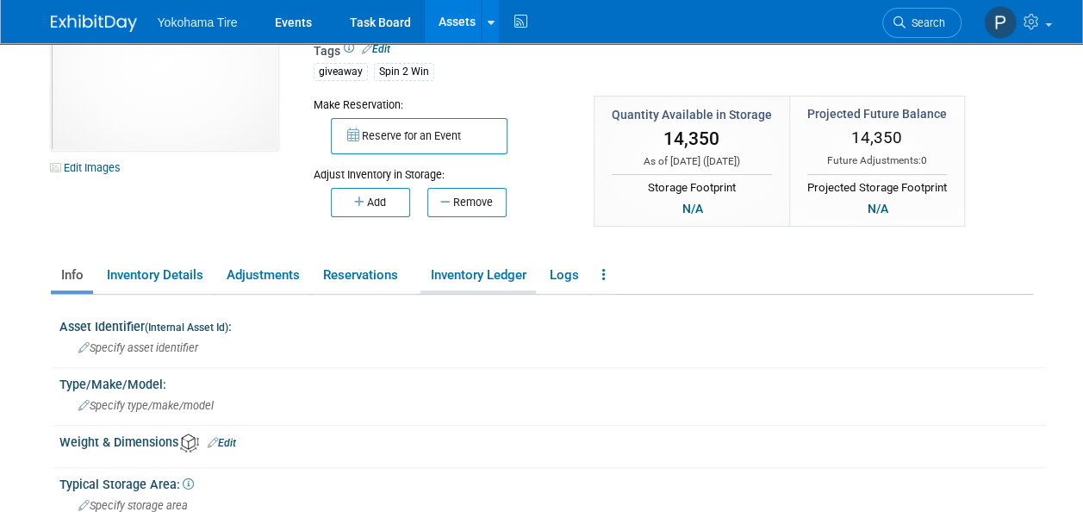
click at [453, 265] on link "Inventory Ledger" at bounding box center [477, 275] width 115 height 30
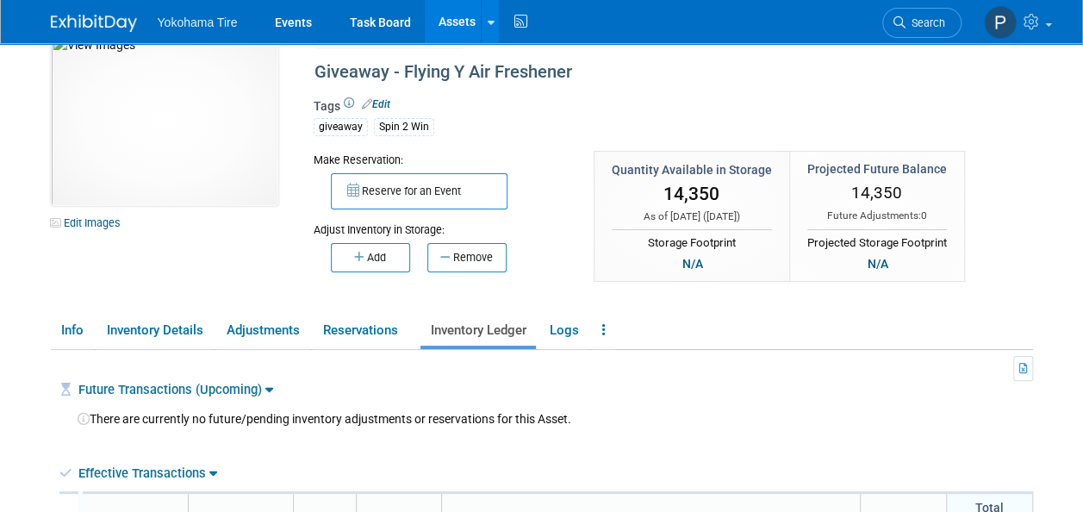
scroll to position [0, 0]
